Goal: Task Accomplishment & Management: Manage account settings

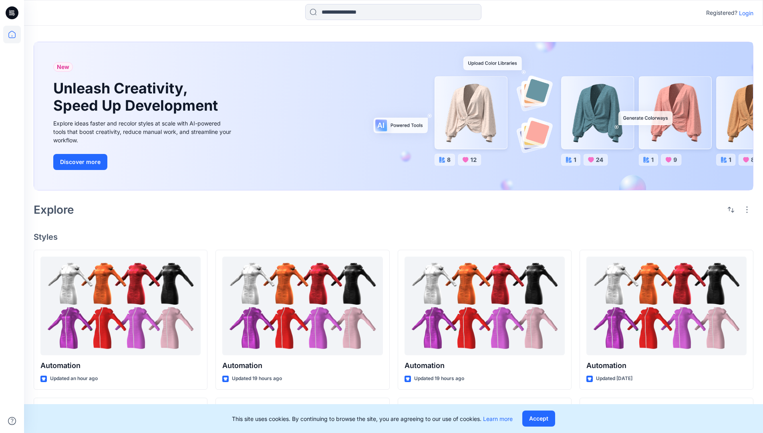
click at [744, 13] on p "Login" at bounding box center [746, 13] width 14 height 8
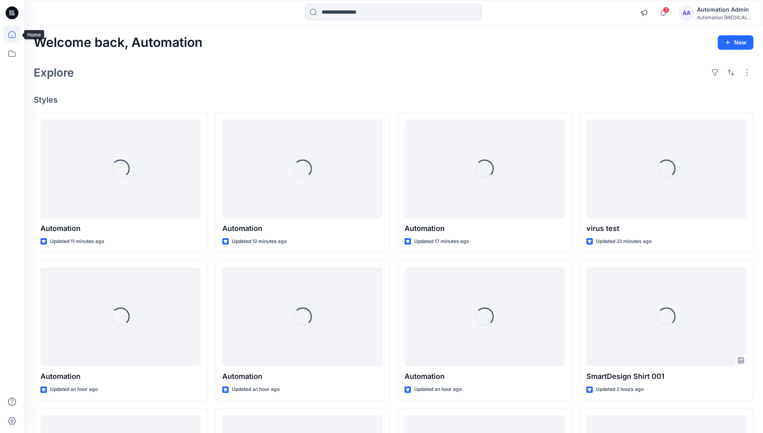
click at [15, 34] on icon at bounding box center [11, 34] width 7 height 7
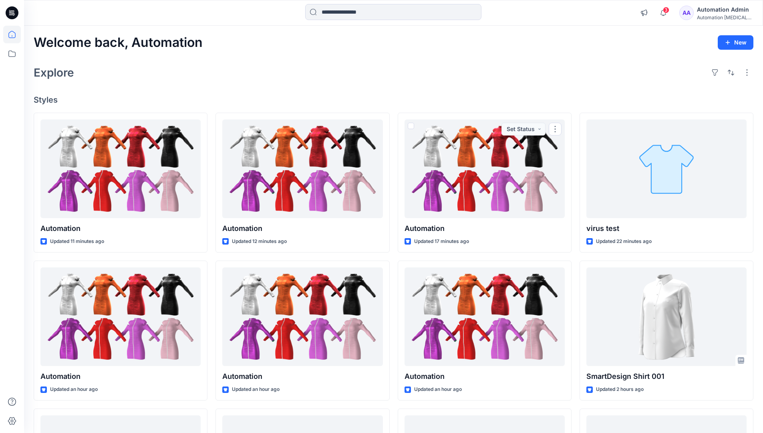
click at [723, 13] on div "Automation Admin" at bounding box center [725, 10] width 56 height 10
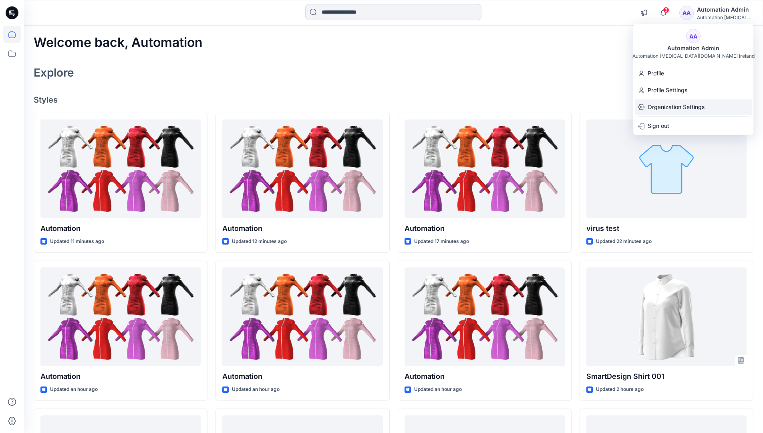
click at [678, 109] on p "Organization Settings" at bounding box center [676, 106] width 57 height 15
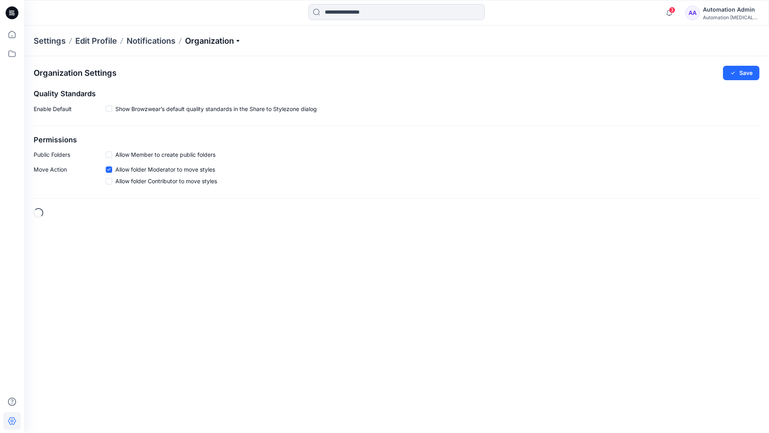
click at [227, 40] on p "Organization" at bounding box center [213, 40] width 56 height 11
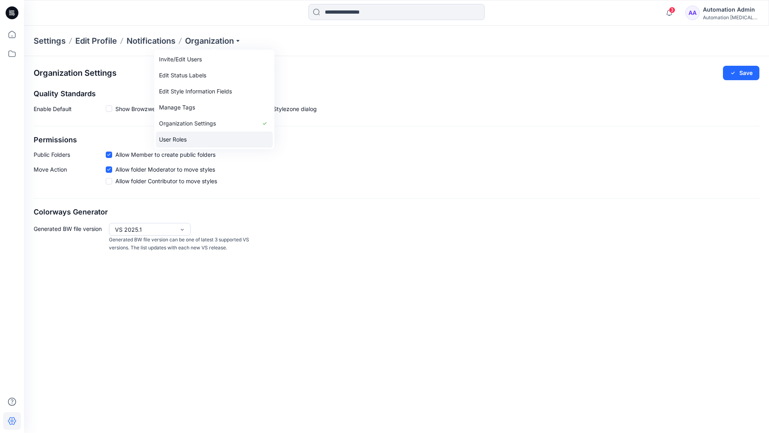
click at [191, 139] on link "User Roles" at bounding box center [214, 139] width 117 height 16
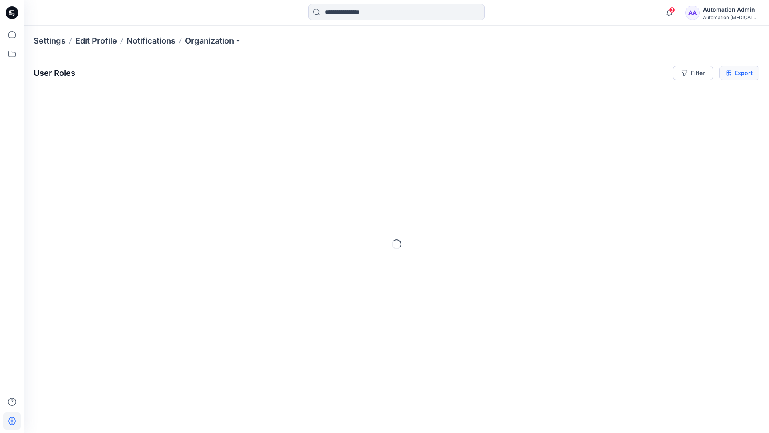
click at [729, 73] on icon at bounding box center [728, 73] width 5 height 6
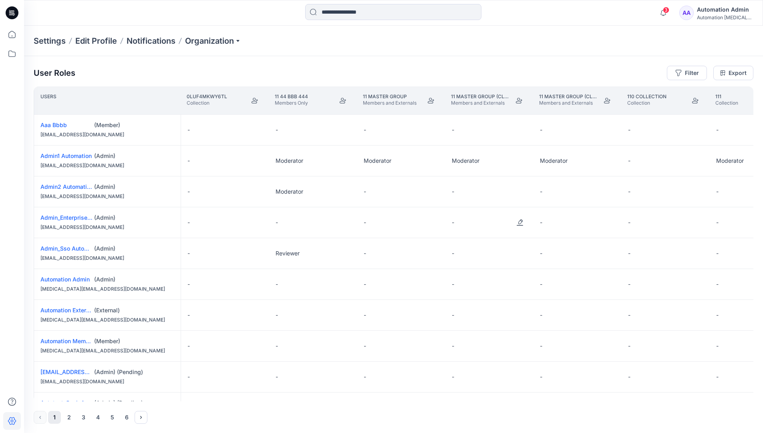
click at [718, 14] on div "Automation Admin" at bounding box center [725, 10] width 56 height 10
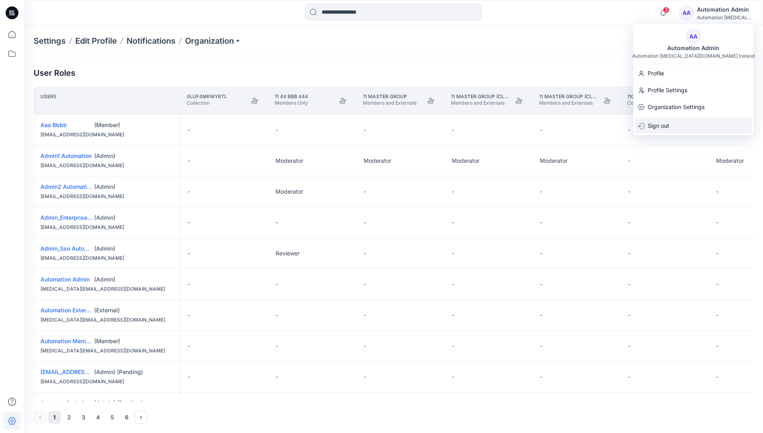
click at [669, 125] on p "Sign out" at bounding box center [659, 125] width 22 height 15
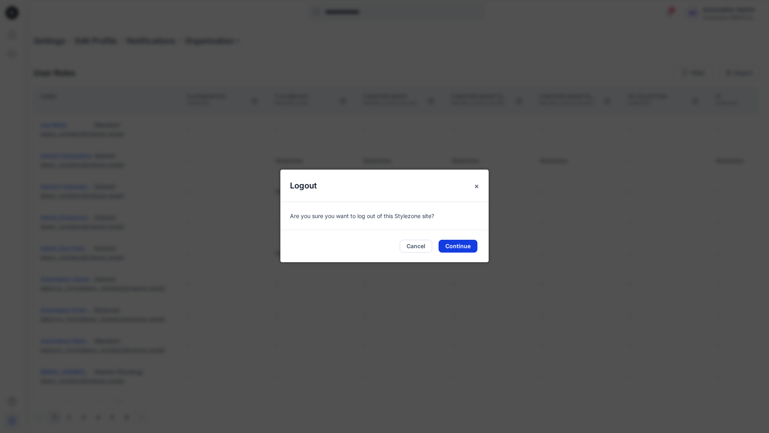
click at [472, 244] on button "Continue" at bounding box center [458, 246] width 39 height 13
